Goal: Information Seeking & Learning: Learn about a topic

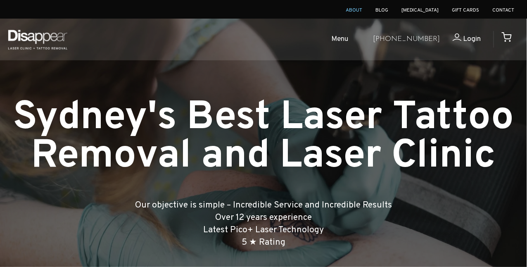
click at [362, 10] on link "About" at bounding box center [354, 10] width 17 height 7
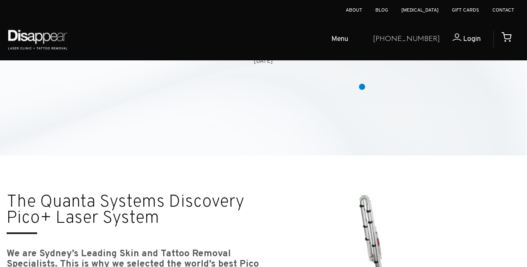
scroll to position [1238, 0]
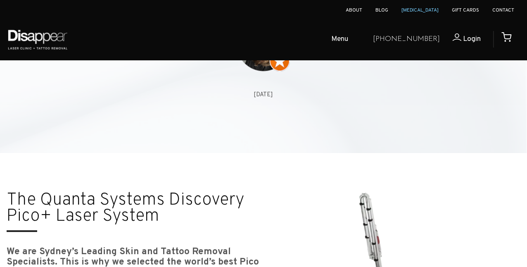
click at [426, 11] on link "[MEDICAL_DATA]" at bounding box center [420, 10] width 38 height 7
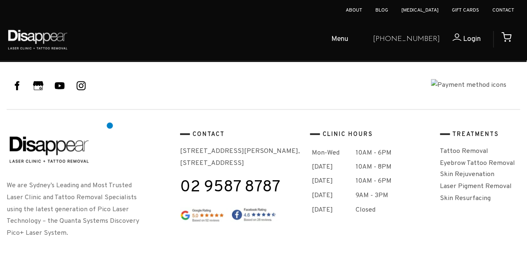
scroll to position [1106, 0]
